Goal: Information Seeking & Learning: Learn about a topic

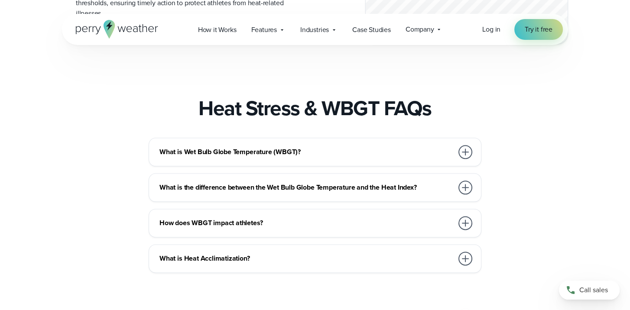
scroll to position [1343, 0]
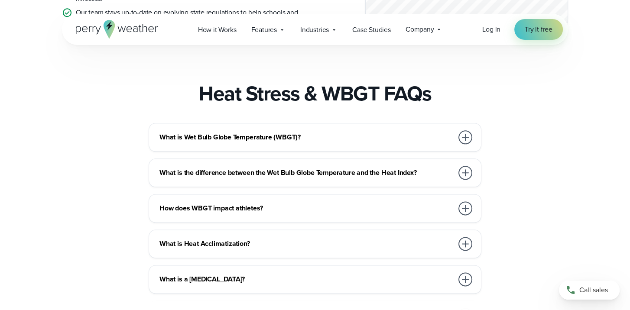
click at [464, 180] on div at bounding box center [465, 173] width 14 height 14
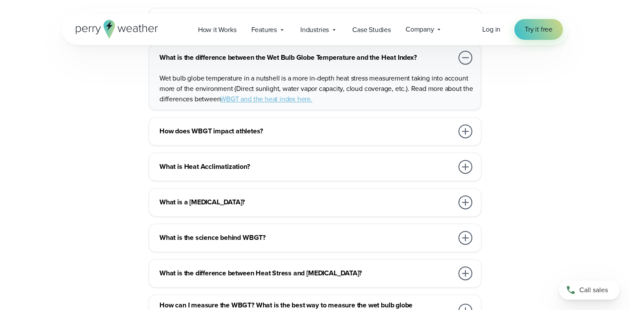
scroll to position [1473, 0]
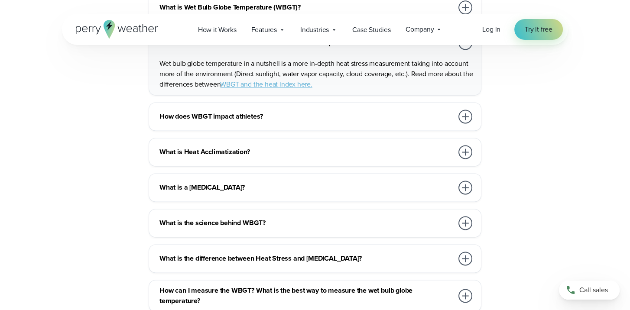
click at [465, 195] on div at bounding box center [465, 188] width 14 height 14
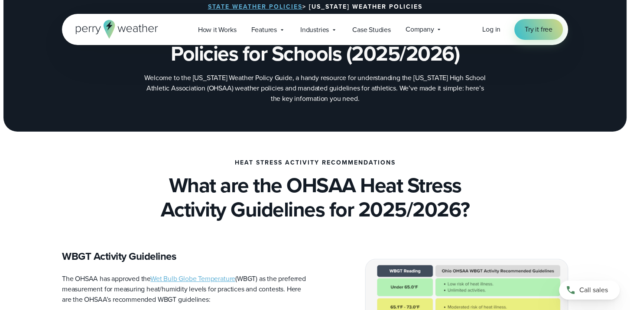
scroll to position [0, 0]
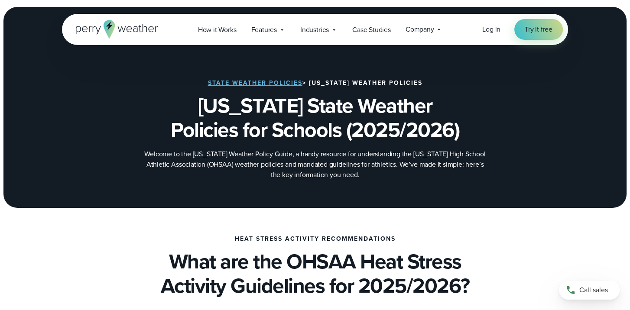
click at [253, 82] on link "State Weather Policies" at bounding box center [255, 82] width 94 height 9
